Goal: Communication & Community: Ask a question

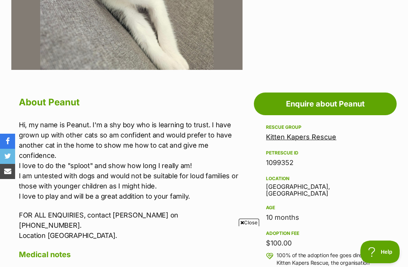
click at [333, 106] on link "Enquire about Peanut" at bounding box center [325, 104] width 143 height 23
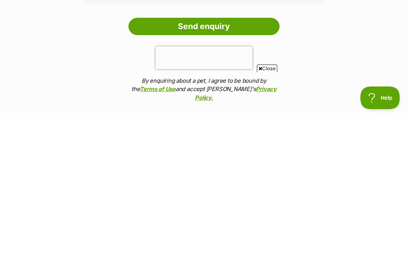
scroll to position [579, 0]
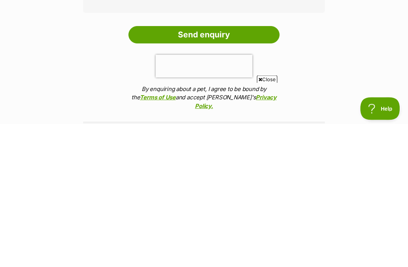
click at [148, 170] on input "Send enquiry" at bounding box center [203, 178] width 151 height 17
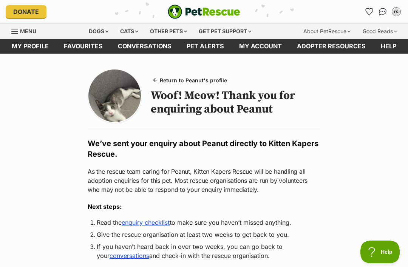
click at [184, 80] on span "Return to Peanut's profile" at bounding box center [193, 80] width 67 height 8
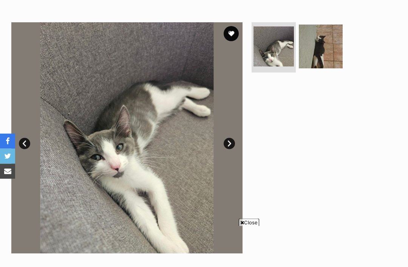
click at [320, 49] on img at bounding box center [321, 47] width 44 height 44
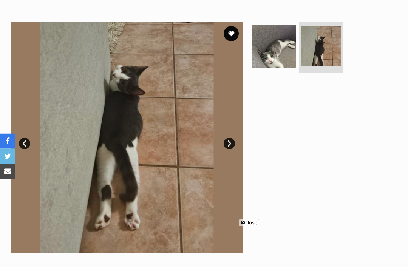
scroll to position [135, 0]
click at [273, 57] on img at bounding box center [274, 47] width 44 height 44
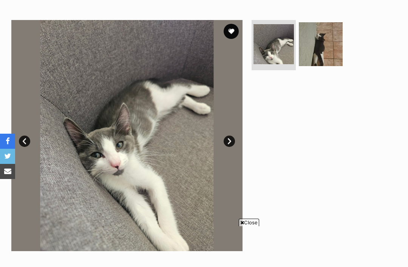
scroll to position [137, 0]
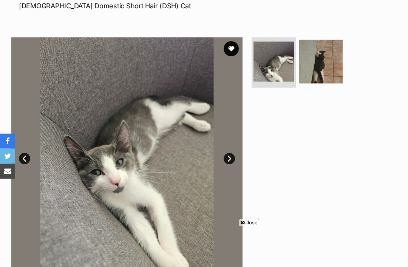
click at [232, 48] on button "favourite" at bounding box center [231, 49] width 15 height 15
click at [323, 69] on img at bounding box center [321, 62] width 44 height 44
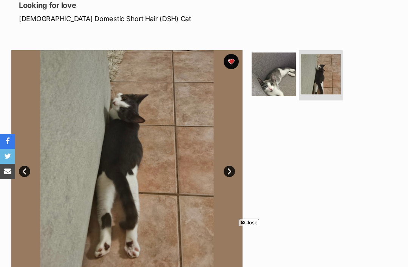
scroll to position [107, 0]
click at [270, 74] on img at bounding box center [274, 74] width 44 height 44
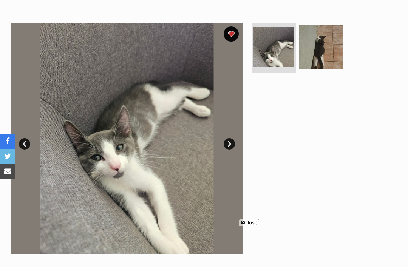
scroll to position [0, 0]
click at [286, 44] on img at bounding box center [274, 47] width 40 height 40
click at [308, 37] on img at bounding box center [321, 47] width 44 height 44
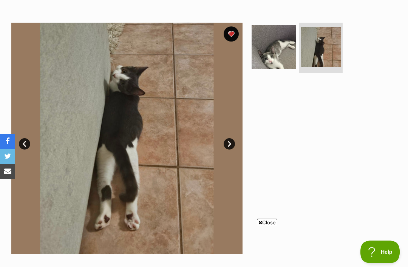
click at [261, 55] on img at bounding box center [274, 47] width 44 height 44
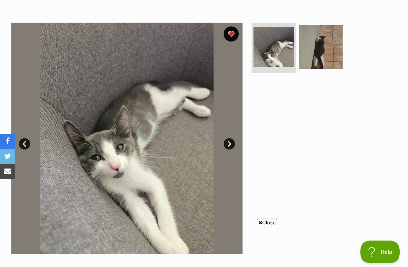
click at [110, 168] on img at bounding box center [126, 138] width 231 height 231
click at [105, 166] on img at bounding box center [126, 138] width 231 height 231
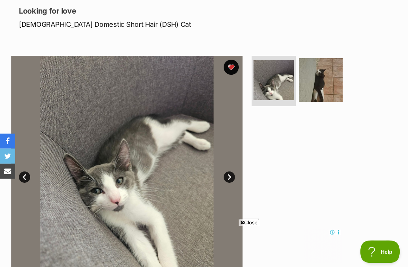
scroll to position [101, 0]
click at [309, 76] on img at bounding box center [321, 80] width 44 height 44
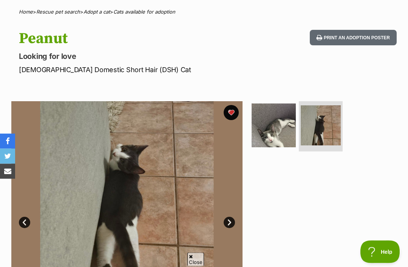
scroll to position [55, 0]
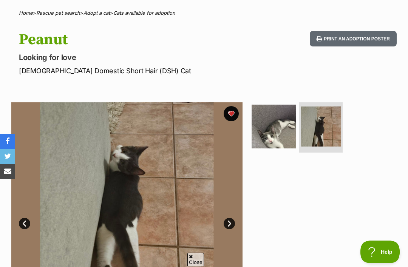
click at [273, 131] on img at bounding box center [274, 127] width 44 height 44
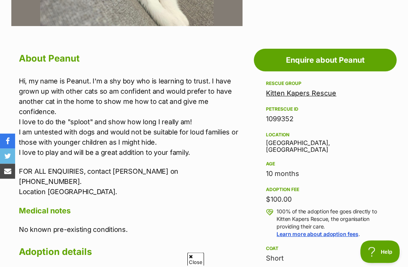
scroll to position [362, 0]
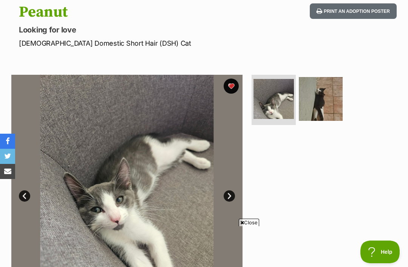
click at [324, 95] on img at bounding box center [321, 99] width 44 height 44
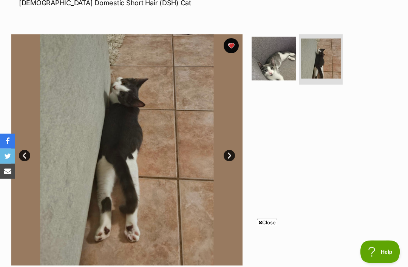
scroll to position [123, 0]
click at [271, 62] on img at bounding box center [274, 59] width 44 height 44
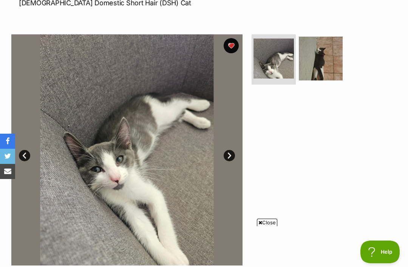
scroll to position [147, 0]
